Goal: Task Accomplishment & Management: Use online tool/utility

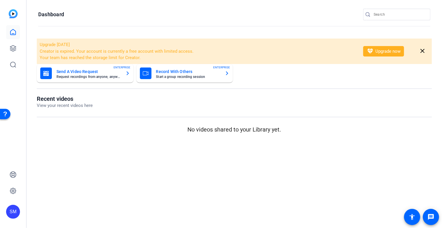
click at [168, 73] on mat-card-title "Record With Others" at bounding box center [188, 71] width 64 height 7
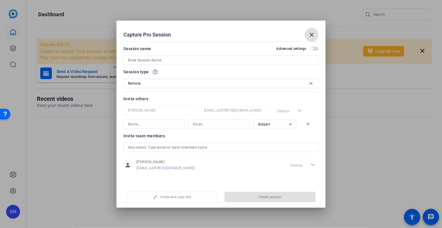
click at [311, 36] on mat-icon "close" at bounding box center [311, 34] width 7 height 7
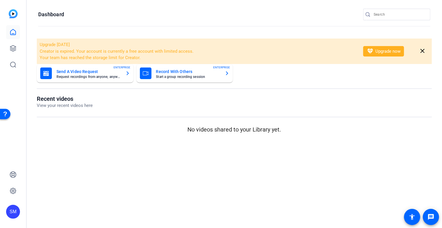
click at [179, 72] on mat-card-title "Record With Others" at bounding box center [188, 71] width 64 height 7
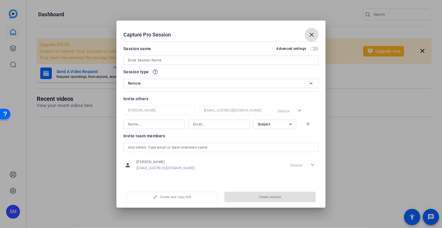
click at [0, 0] on input at bounding box center [0, 0] width 0 height 0
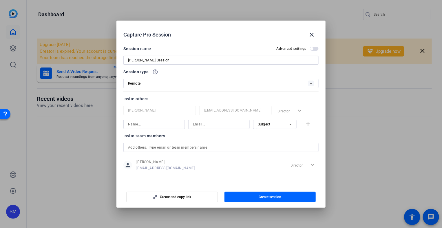
type input "[PERSON_NAME] Session"
click at [164, 124] on input at bounding box center [154, 124] width 52 height 7
type input "Molly"
paste input "[PdpE]"
type input "["
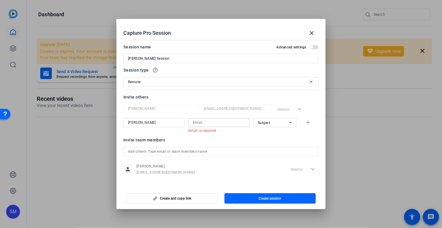
click at [196, 121] on input at bounding box center [219, 122] width 52 height 7
paste input "MBrennan@sarepta.com"
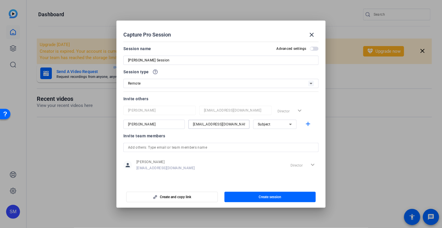
type input "MBrennan@sarepta.com"
click at [289, 123] on icon at bounding box center [290, 124] width 7 height 7
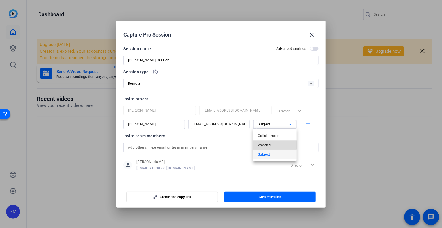
click at [262, 145] on span "Watcher" at bounding box center [265, 145] width 14 height 7
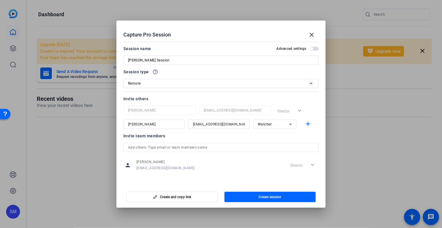
click at [325, 184] on mat-dialog-actions "Create and copy link Create session" at bounding box center [220, 195] width 209 height 23
click at [270, 195] on span "Create session" at bounding box center [270, 197] width 23 height 5
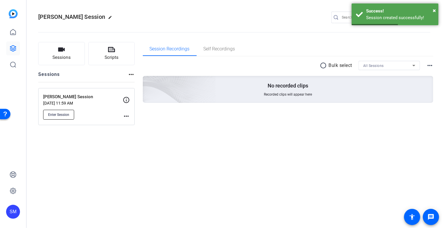
click at [65, 113] on span "Enter Session" at bounding box center [58, 114] width 21 height 5
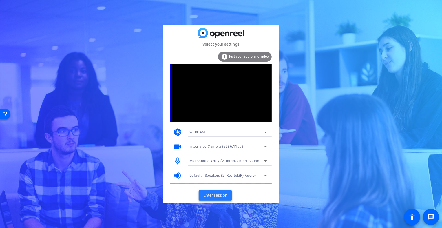
click at [213, 197] on span "Enter session" at bounding box center [215, 195] width 24 height 6
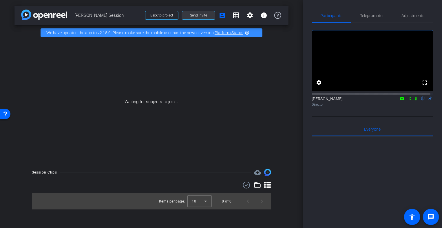
click at [199, 14] on span "Send invite" at bounding box center [198, 15] width 17 height 5
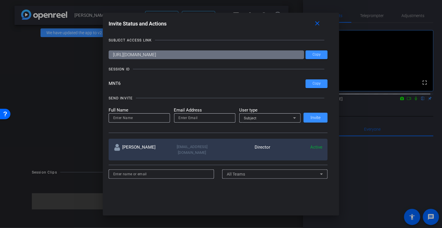
drag, startPoint x: 199, startPoint y: 14, endPoint x: 318, endPoint y: 104, distance: 149.5
click at [0, 0] on div "Invite Status and Actions close SUBJECT ACCESS LINK [URL][DOMAIN_NAME] Copy SES…" at bounding box center [0, 0] width 0 height 0
click at [0, 0] on span at bounding box center [0, 0] width 0 height 0
copy div "close SUBJECT ACCESS LINK Copy SESSION ID Copy SEND INVITE Full Name Email Addr…"
click at [315, 84] on span "Copy" at bounding box center [316, 83] width 8 height 4
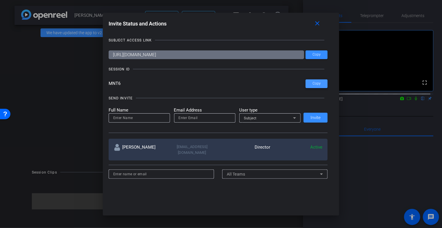
copy div "close SUBJECT ACCESS LINK Copy SESSION ID Copy SEND INVITE Full Name Email Addr…"
